Goal: Navigation & Orientation: Find specific page/section

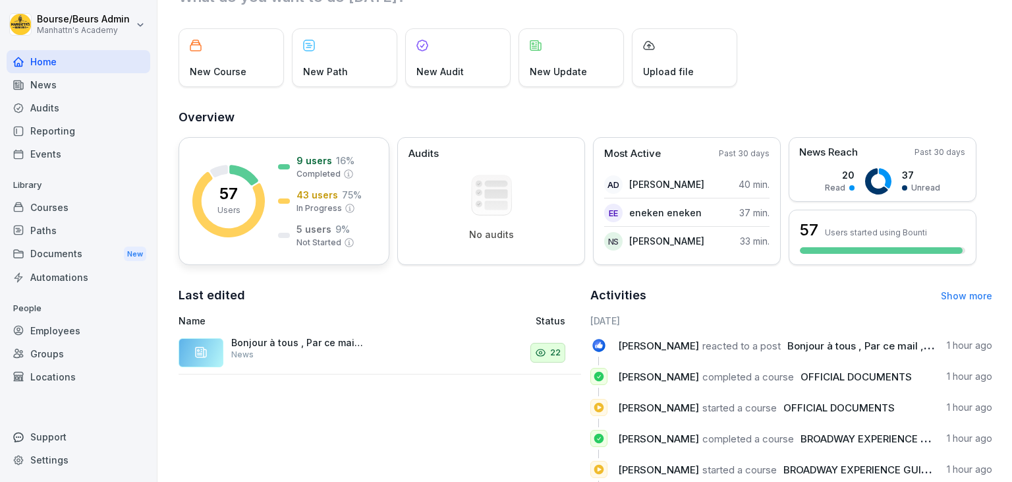
scroll to position [54, 0]
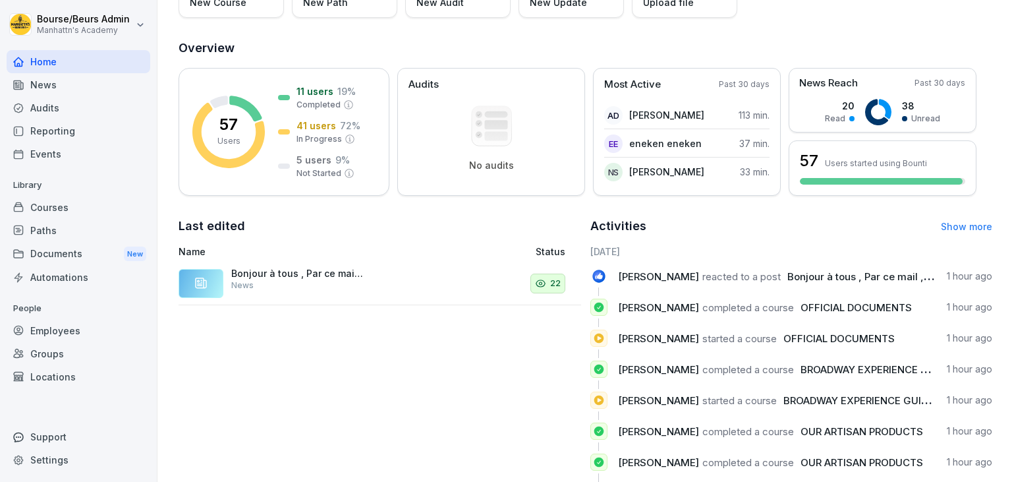
scroll to position [182, 0]
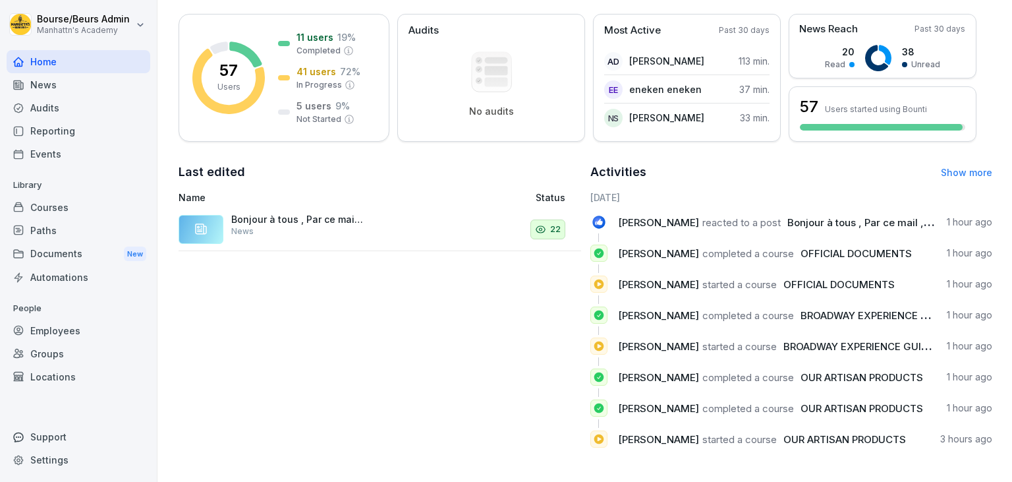
click at [981, 171] on link "Show more" at bounding box center [966, 172] width 51 height 11
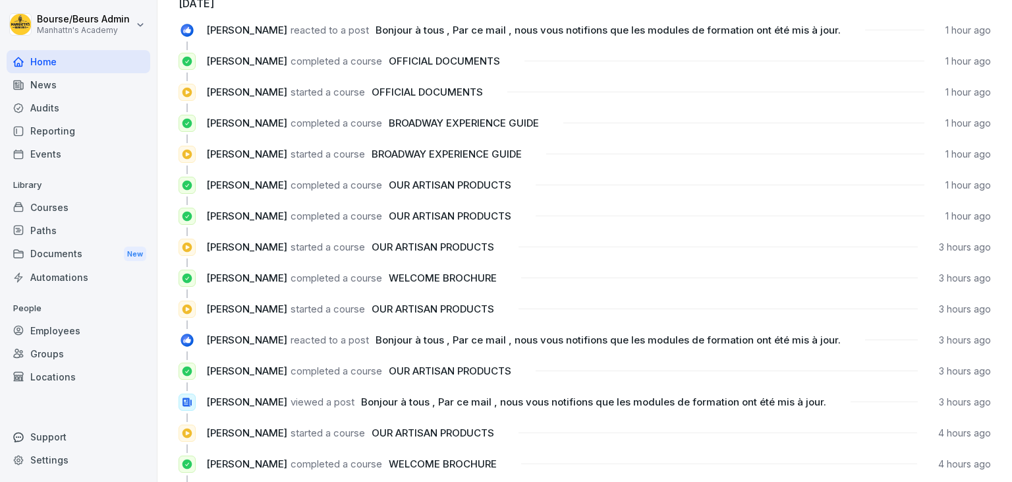
scroll to position [82, 0]
click at [57, 204] on div "Courses" at bounding box center [79, 207] width 144 height 23
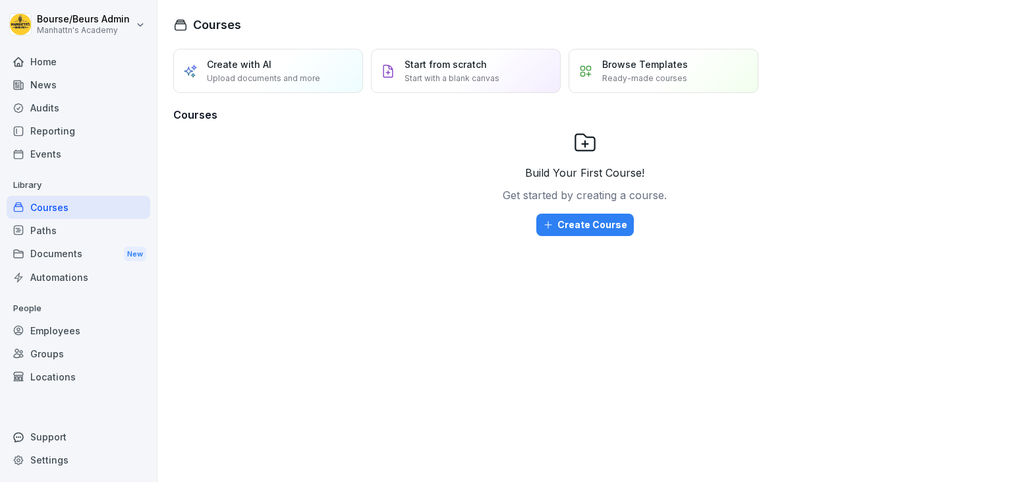
click at [53, 130] on div "Reporting" at bounding box center [79, 130] width 144 height 23
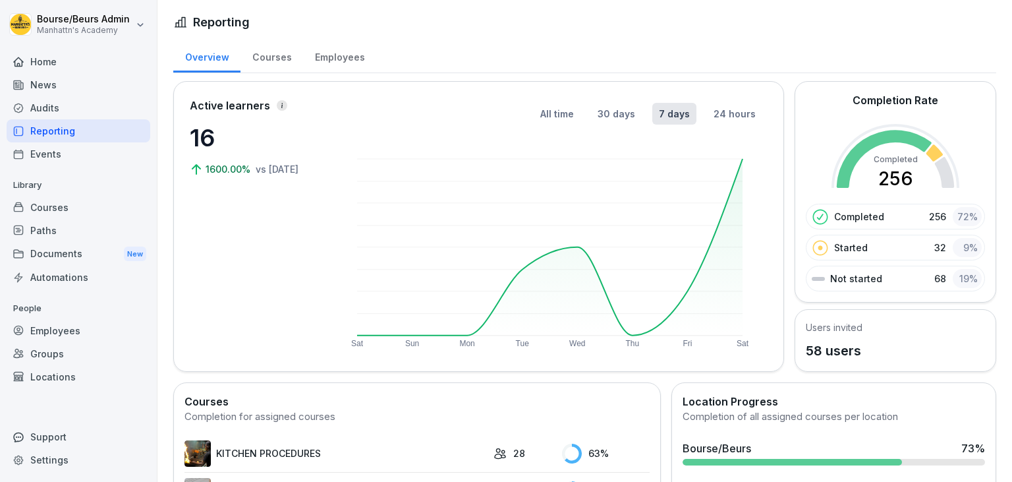
click at [53, 59] on div "Home" at bounding box center [79, 61] width 144 height 23
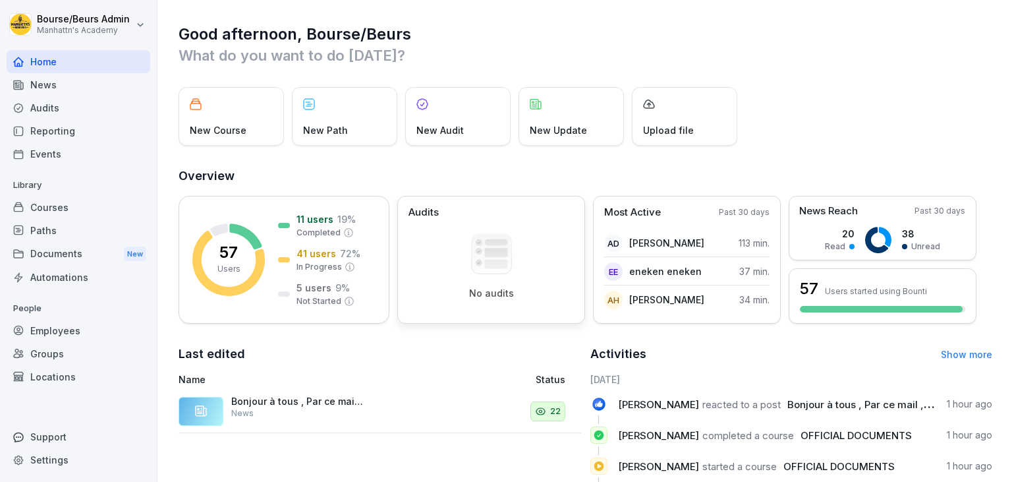
scroll to position [182, 0]
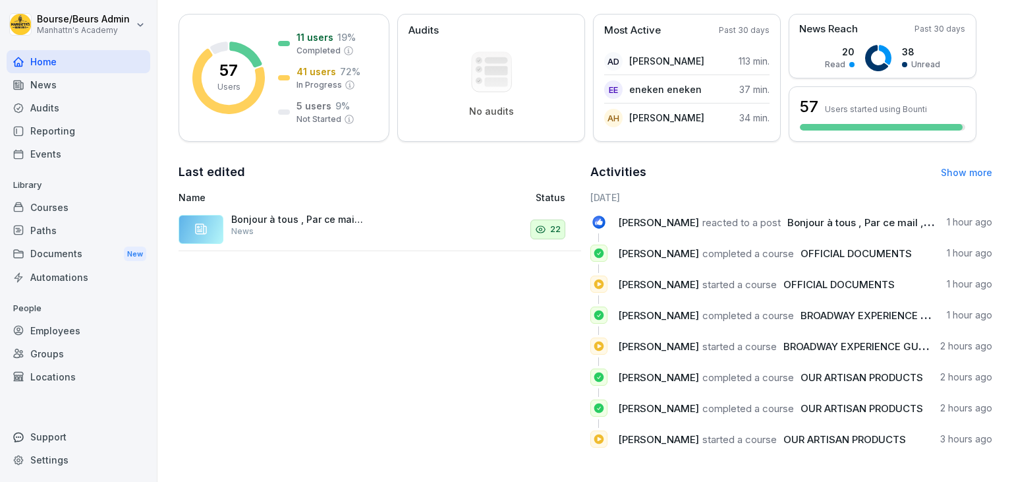
drag, startPoint x: 956, startPoint y: 166, endPoint x: 955, endPoint y: 177, distance: 11.2
click at [955, 177] on div "Activities Show more" at bounding box center [791, 172] width 402 height 18
click at [955, 177] on link "Show more" at bounding box center [966, 172] width 51 height 11
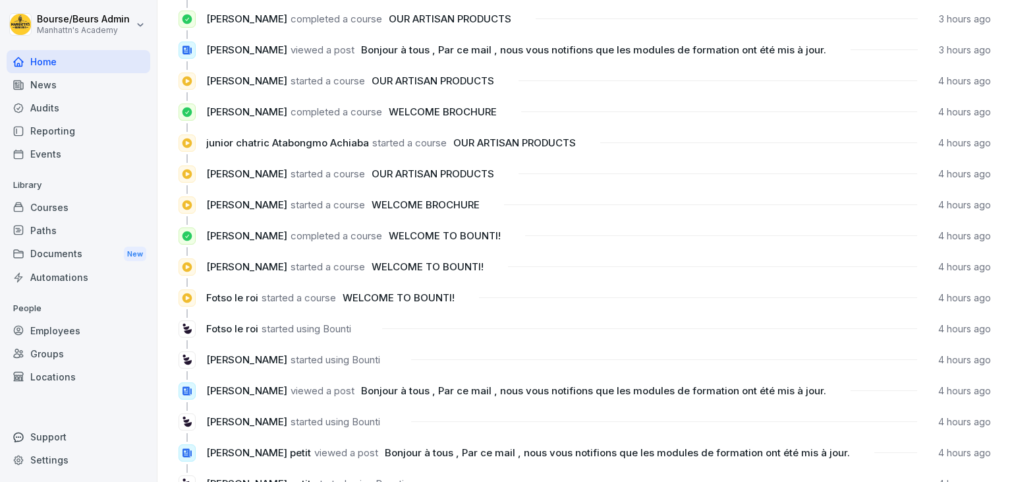
scroll to position [434, 0]
click at [49, 133] on div "Reporting" at bounding box center [79, 130] width 144 height 23
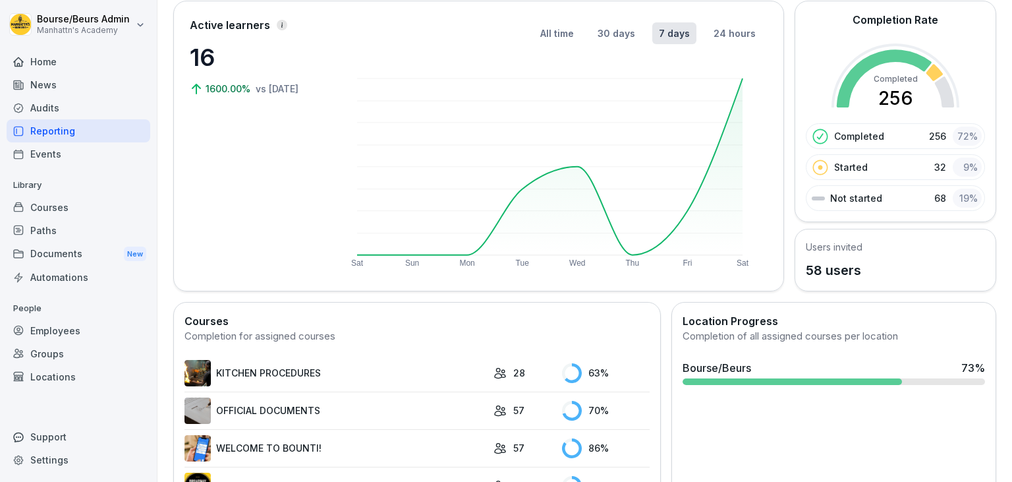
scroll to position [197, 0]
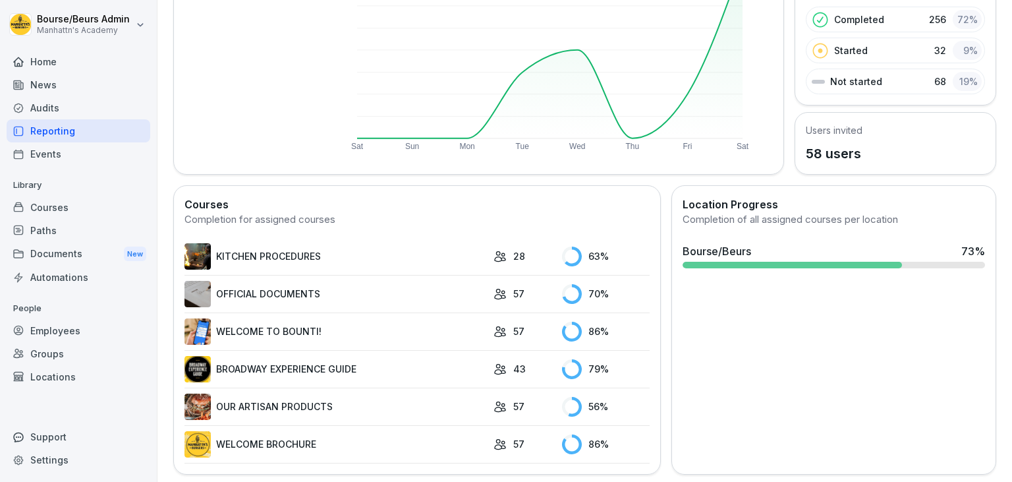
click at [365, 291] on link "OFFICIAL DOCUMENTS" at bounding box center [335, 294] width 302 height 26
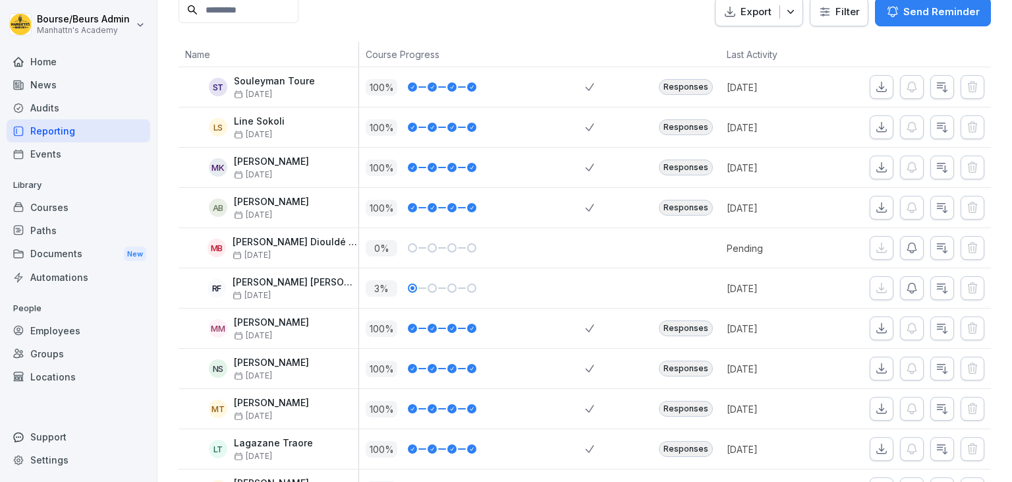
scroll to position [188, 0]
click at [58, 63] on div "Home" at bounding box center [79, 61] width 144 height 23
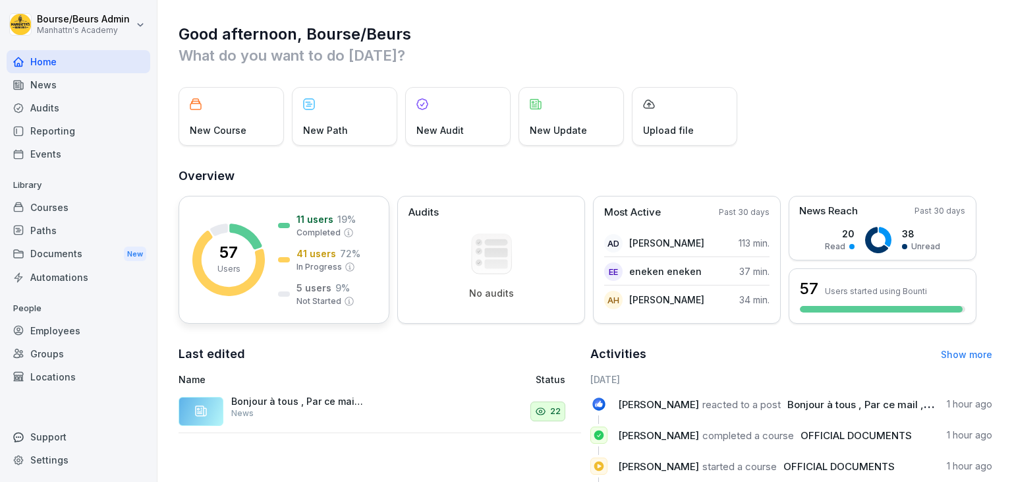
scroll to position [182, 0]
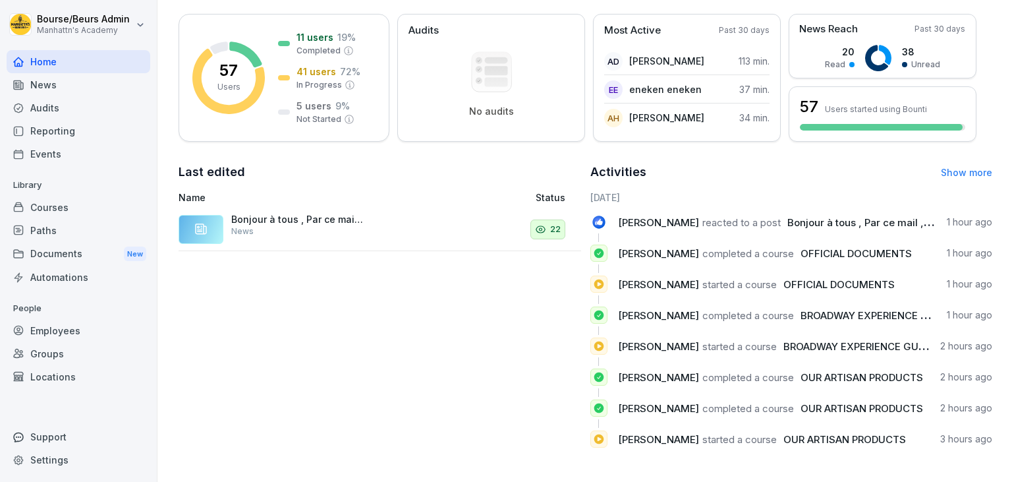
click at [970, 172] on link "Show more" at bounding box center [966, 172] width 51 height 11
